Goal: Transaction & Acquisition: Purchase product/service

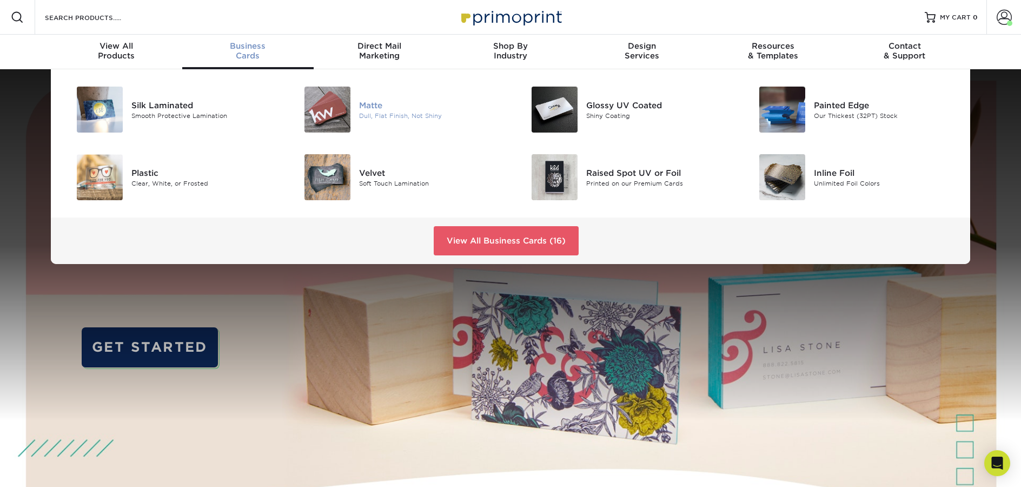
click at [350, 108] on div at bounding box center [321, 110] width 76 height 46
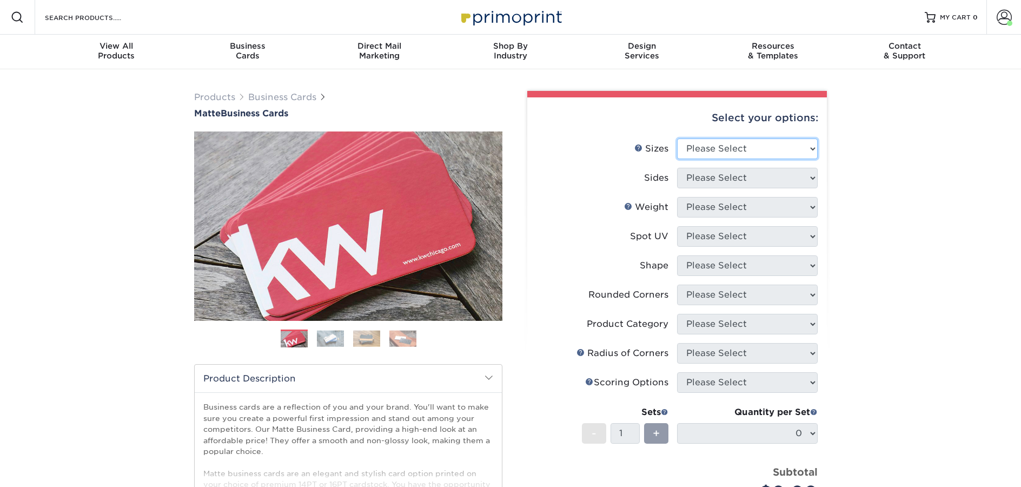
click at [750, 148] on select "Please Select 1.5" x 3.5" - Mini 1.75" x 3.5" - Mini 2" x 2" - Square 2" x 3" -…" at bounding box center [747, 148] width 141 height 21
select select "2.00x3.50"
click at [677, 138] on select "Please Select 1.5" x 3.5" - Mini 1.75" x 3.5" - Mini 2" x 2" - Square 2" x 3" -…" at bounding box center [747, 148] width 141 height 21
click at [700, 173] on select "Please Select Print Both Sides Print Front Only" at bounding box center [747, 178] width 141 height 21
select select "13abbda7-1d64-4f25-8bb2-c179b224825d"
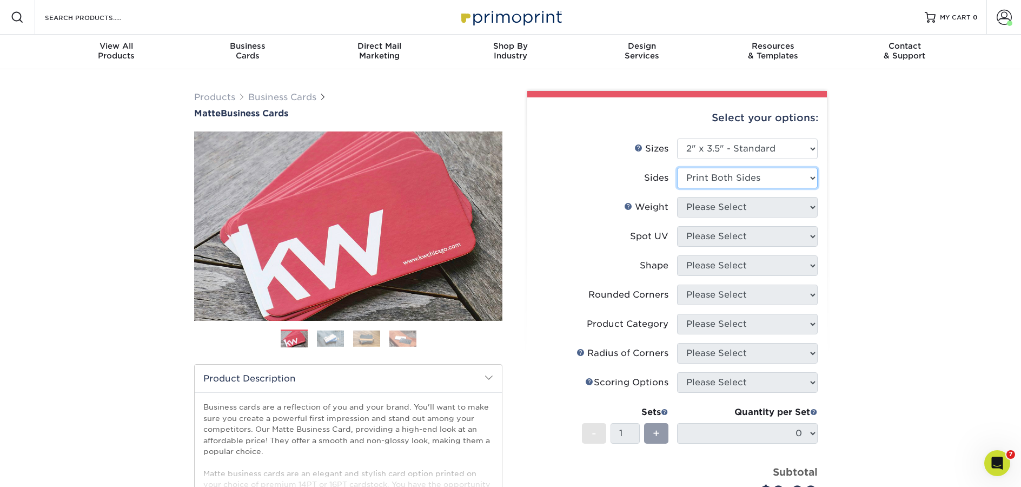
click at [677, 168] on select "Please Select Print Both Sides Print Front Only" at bounding box center [747, 178] width 141 height 21
click at [717, 211] on select "Please Select" at bounding box center [747, 207] width 141 height 21
select select "16PT"
click at [677, 197] on select "Please Select 16PT 14PT" at bounding box center [747, 207] width 141 height 21
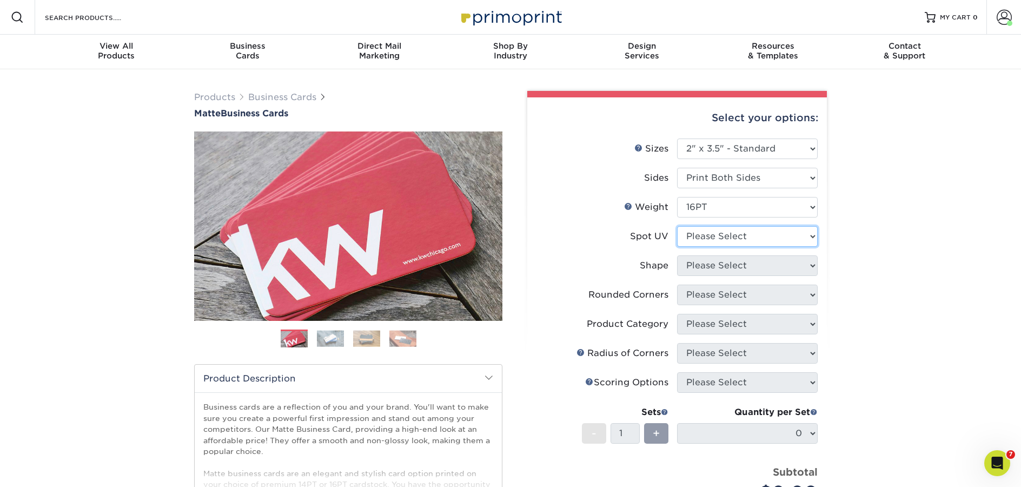
click at [713, 234] on select "Please Select No Spot UV Front and Back (Both Sides) Front Only Back Only" at bounding box center [747, 236] width 141 height 21
select select "3"
click at [677, 226] on select "Please Select No Spot UV Front and Back (Both Sides) Front Only Back Only" at bounding box center [747, 236] width 141 height 21
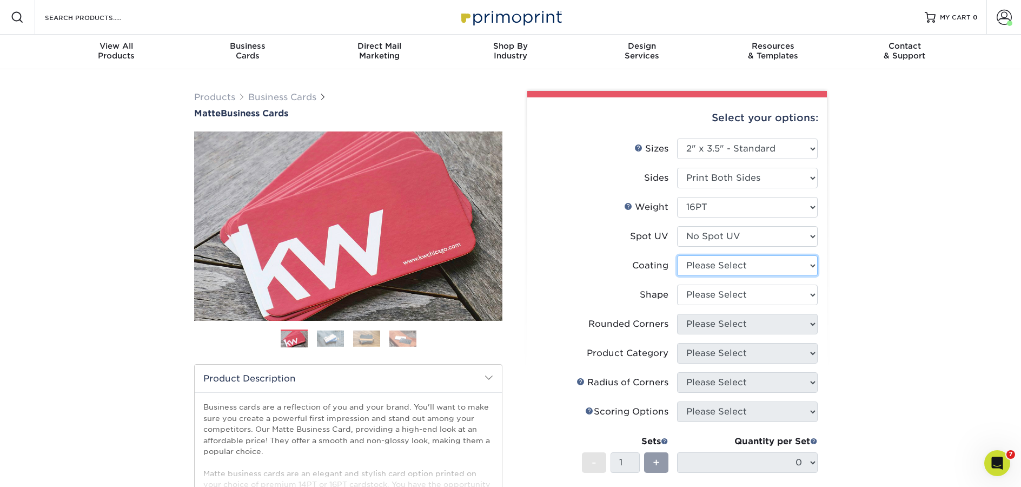
click at [730, 260] on select at bounding box center [747, 265] width 141 height 21
select select "121bb7b5-3b4d-429f-bd8d-bbf80e953313"
click at [677, 255] on select at bounding box center [747, 265] width 141 height 21
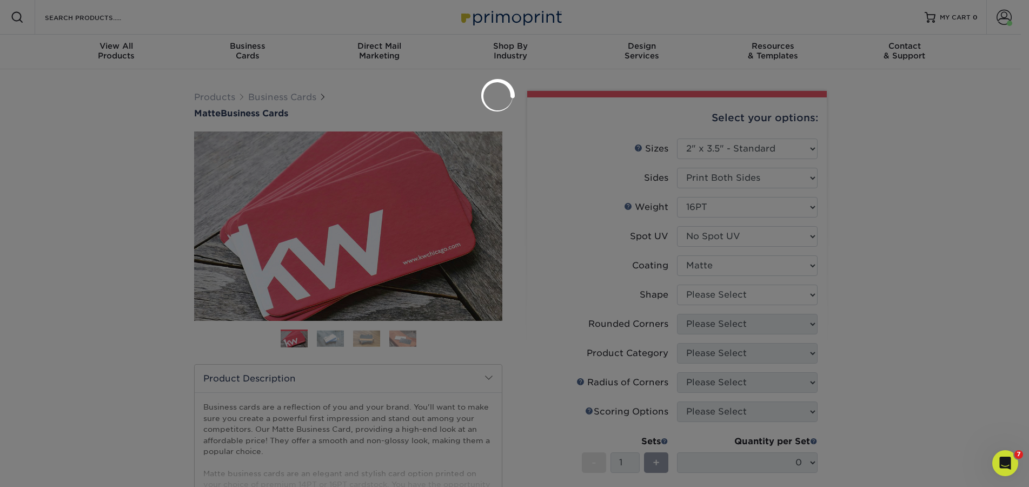
drag, startPoint x: 730, startPoint y: 260, endPoint x: 737, endPoint y: 294, distance: 35.4
click at [737, 294] on div at bounding box center [514, 243] width 1029 height 487
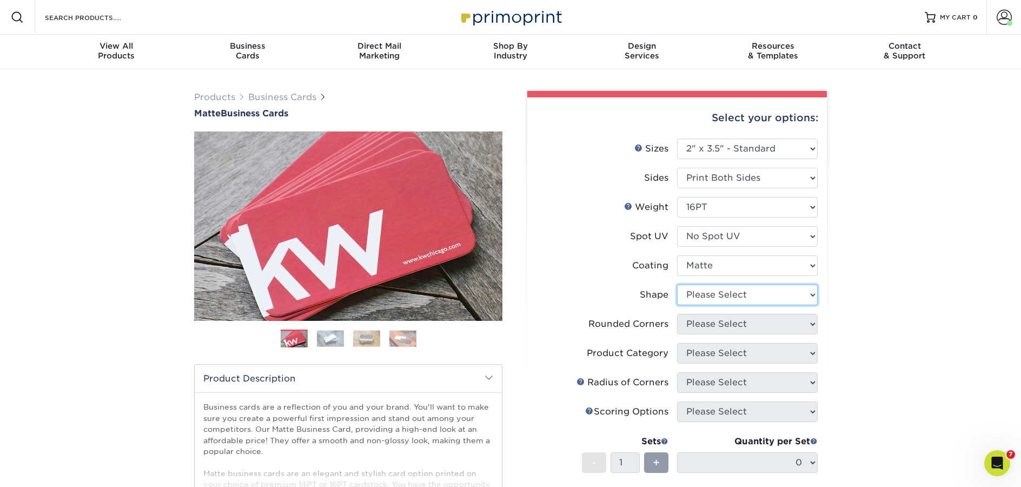
click at [742, 295] on select "Please Select Standard Oval" at bounding box center [747, 294] width 141 height 21
select select "standard"
click at [677, 284] on select "Please Select Standard Oval" at bounding box center [747, 294] width 141 height 21
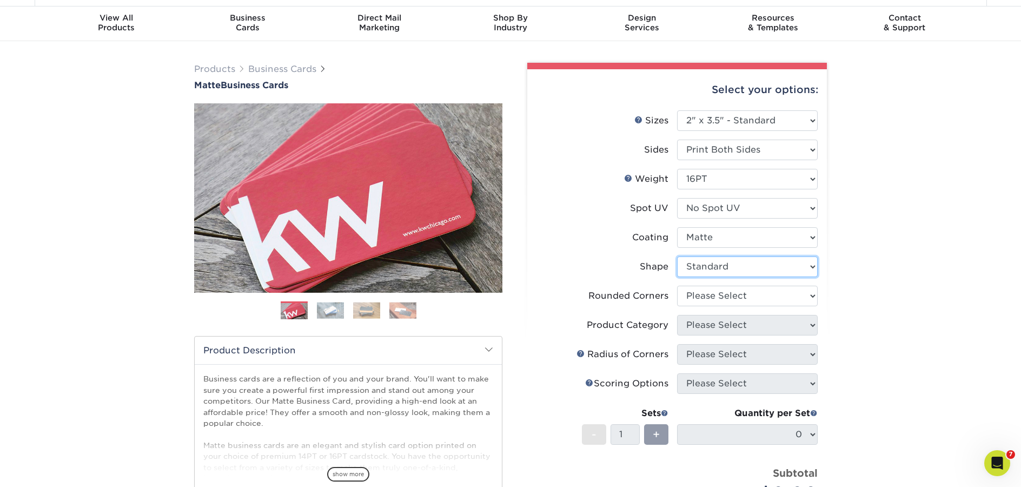
scroll to position [144, 0]
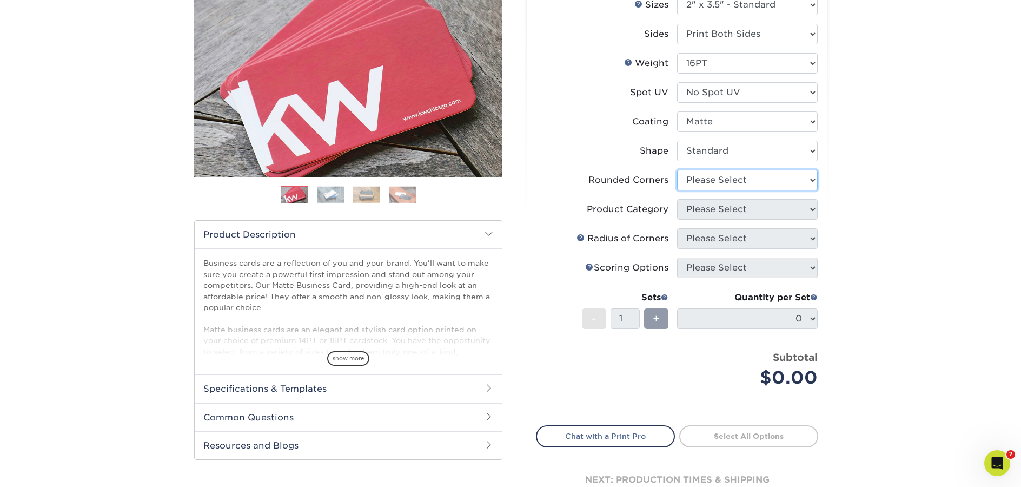
click at [722, 184] on select "Please Select Yes - Round 2 Corners Yes - Round 4 Corners No" at bounding box center [747, 180] width 141 height 21
select select "0"
click at [677, 170] on select "Please Select Yes - Round 2 Corners Yes - Round 4 Corners No" at bounding box center [747, 180] width 141 height 21
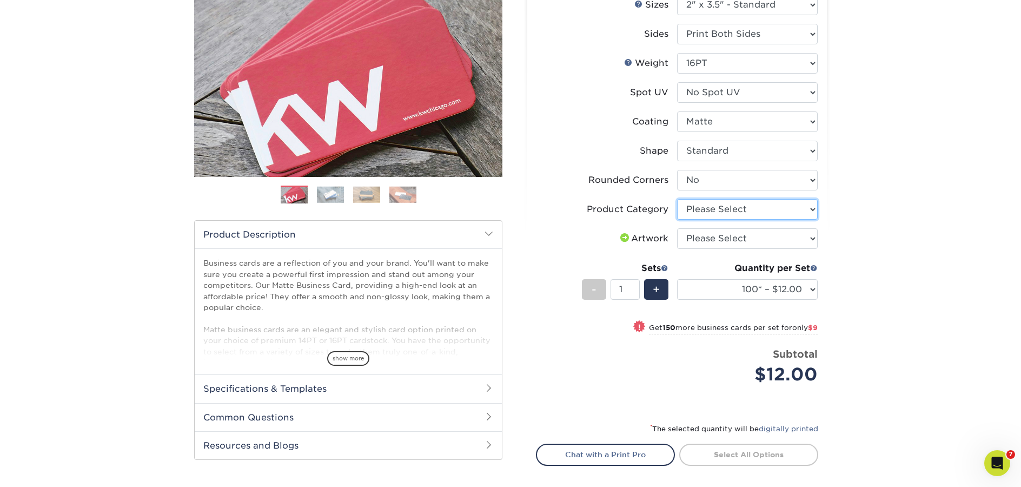
click at [719, 209] on select "Please Select Business Cards" at bounding box center [747, 209] width 141 height 21
select select "3b5148f1-0588-4f88-a218-97bcfdce65c1"
click at [677, 199] on select "Please Select Business Cards" at bounding box center [747, 209] width 141 height 21
click at [728, 242] on select "Please Select I will upload files I need a design - $100" at bounding box center [747, 238] width 141 height 21
select select "upload"
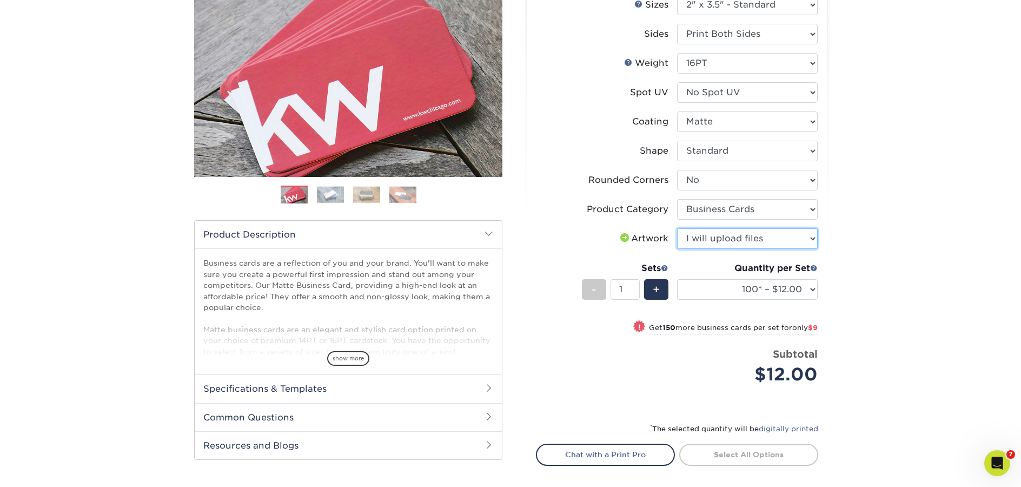
click at [677, 228] on select "Please Select I will upload files I need a design - $100" at bounding box center [747, 238] width 141 height 21
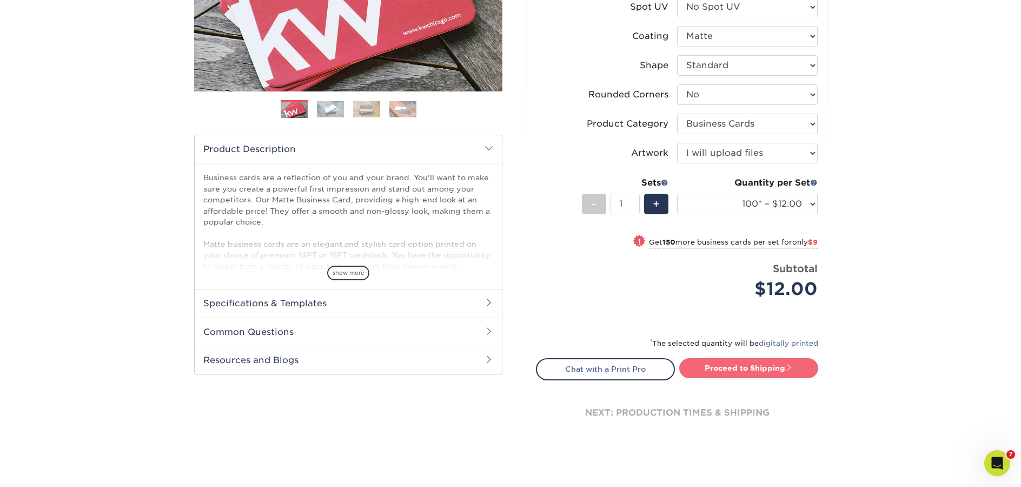
click at [776, 375] on link "Proceed to Shipping" at bounding box center [748, 367] width 139 height 19
type input "Set 1"
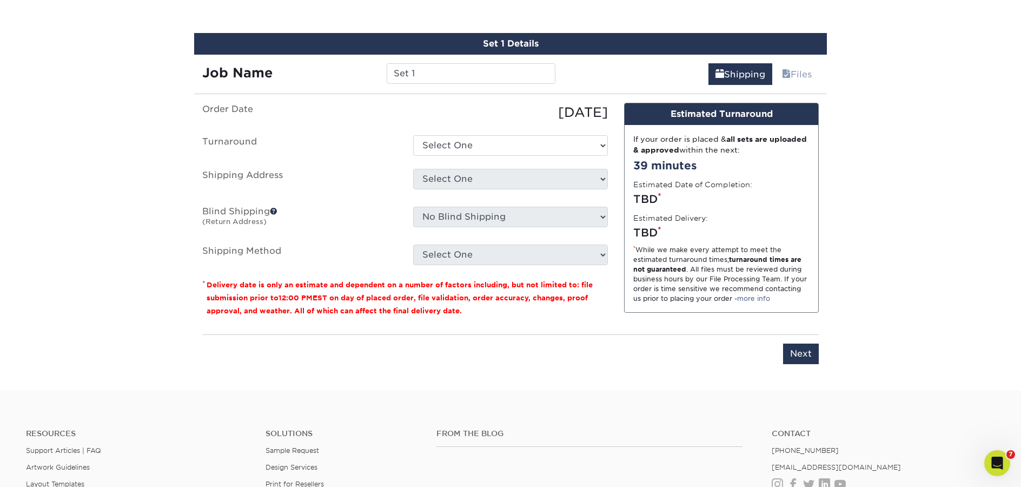
scroll to position [616, 0]
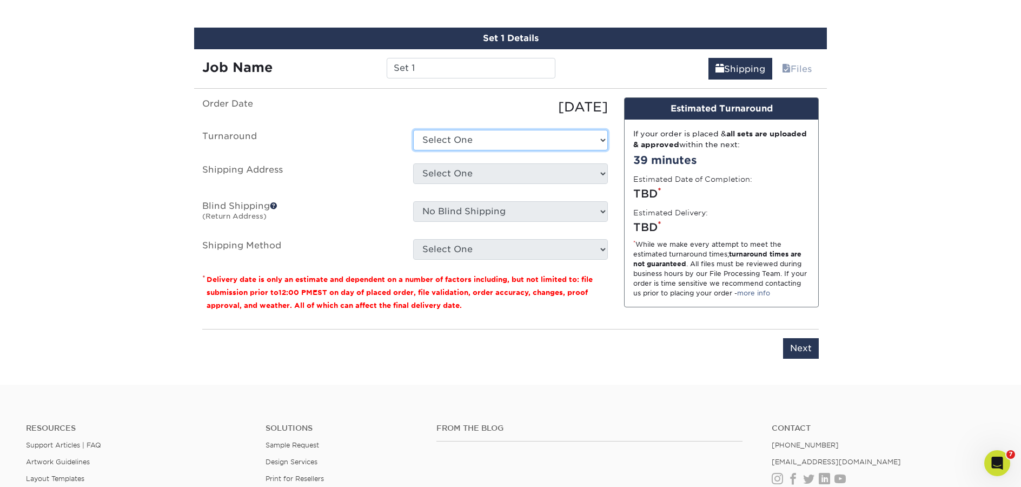
click at [495, 147] on select "Select One 2-4 Business Days 2 Day Next Business Day" at bounding box center [510, 140] width 195 height 21
select select "47dbf4b1-3bfd-4687-b793-fcd3ee179f06"
click at [413, 130] on select "Select One 2-4 Business Days 2 Day Next Business Day" at bounding box center [510, 140] width 195 height 21
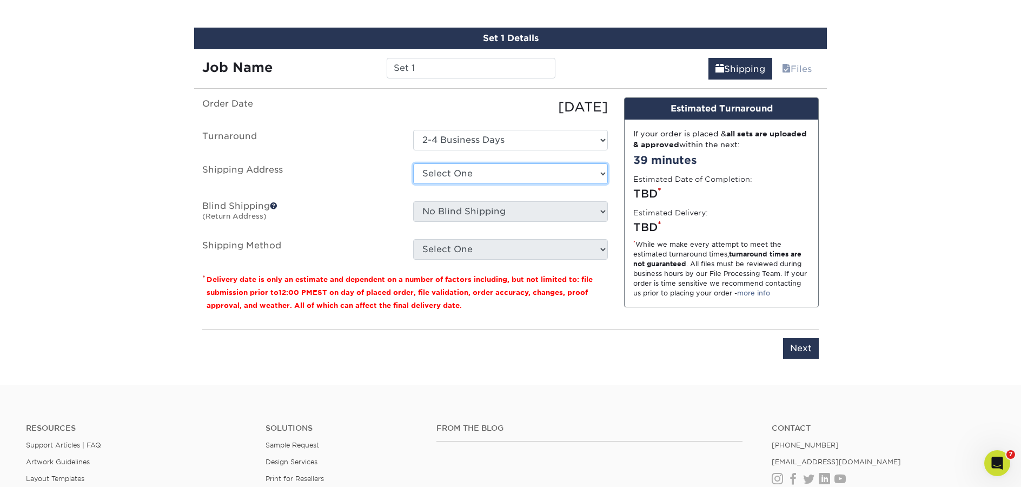
click at [491, 167] on select "Select One 123 123321 222 33 55 555 [GEOGRAPHIC_DATA] + Add New Address" at bounding box center [510, 173] width 195 height 21
select select "260436"
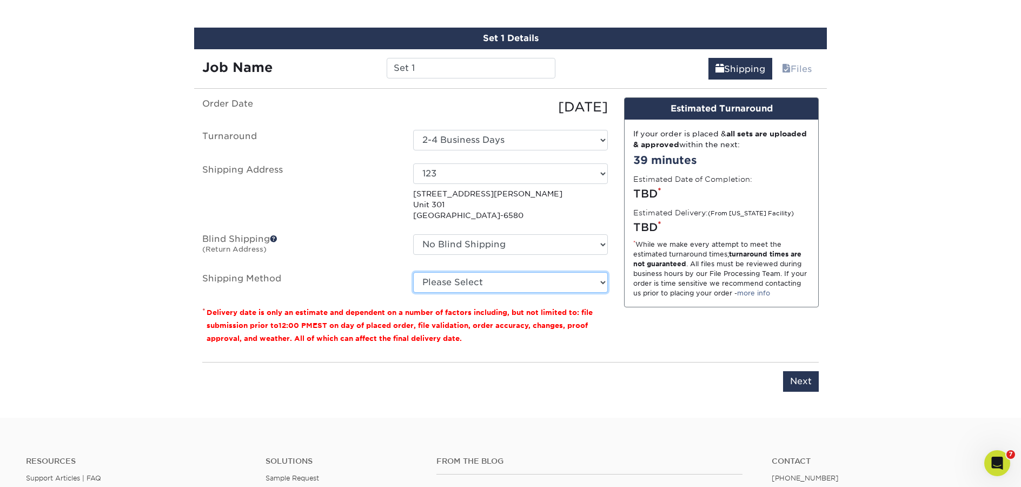
click at [560, 290] on select "Please Select Ground Shipping (+$7.84) 3 Day Shipping Service (+$24.94) 2 Day A…" at bounding box center [510, 282] width 195 height 21
